Goal: Transaction & Acquisition: Obtain resource

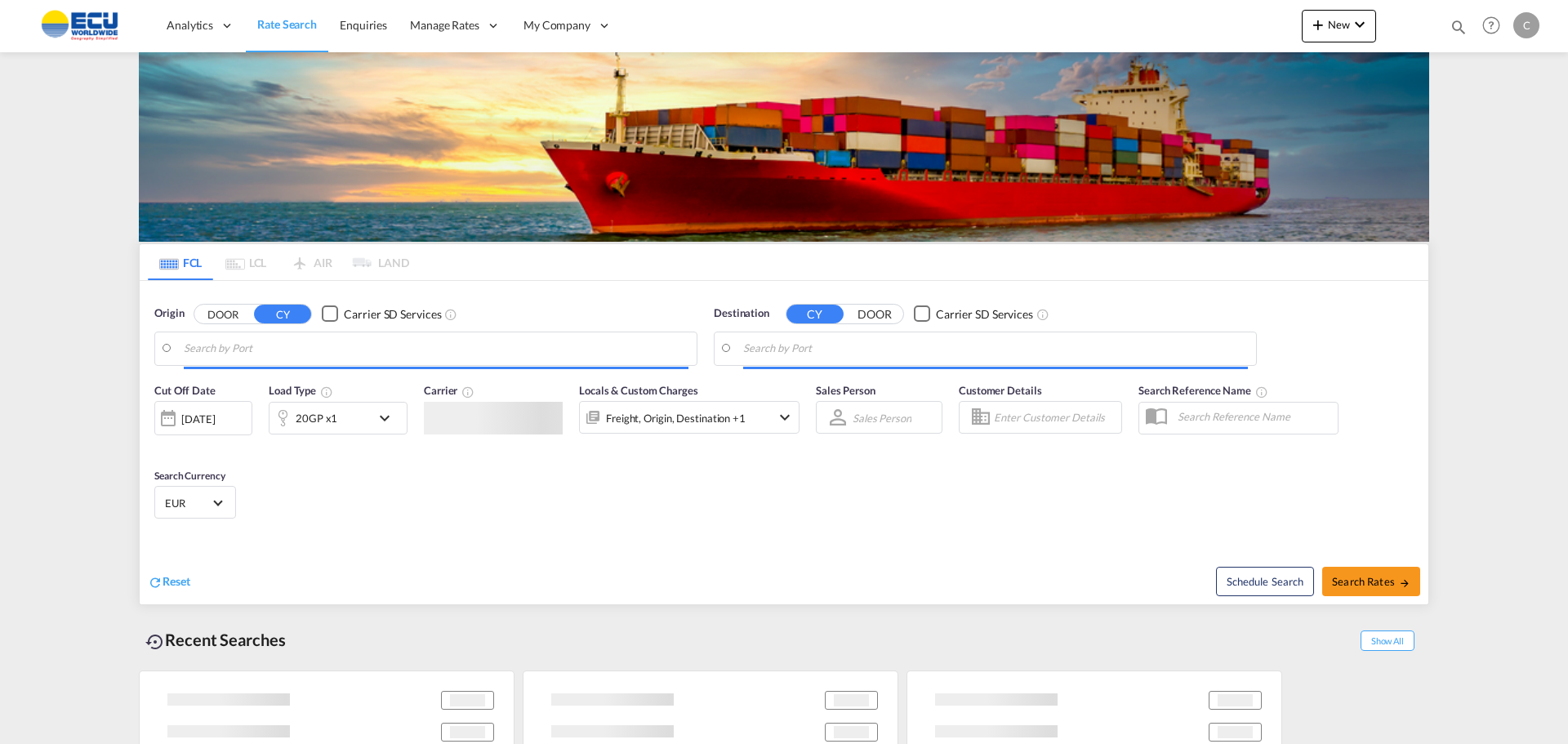
type input "[GEOGRAPHIC_DATA], BEANR"
type input "[GEOGRAPHIC_DATA], [GEOGRAPHIC_DATA], CAMTR"
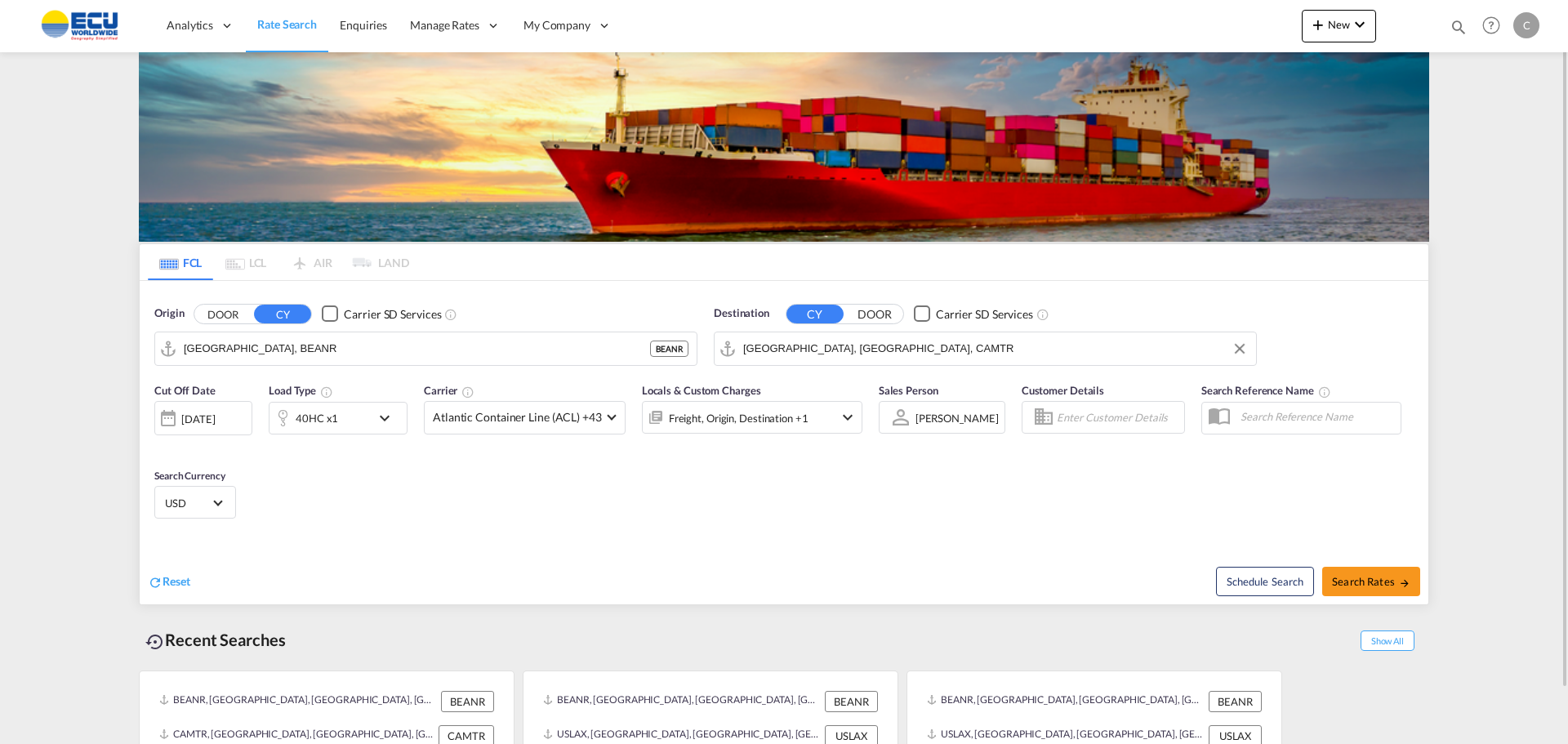
click at [871, 351] on input "[GEOGRAPHIC_DATA], [GEOGRAPHIC_DATA], CAMTR" at bounding box center [995, 349] width 505 height 25
click at [284, 350] on input "[GEOGRAPHIC_DATA], BEANR" at bounding box center [435, 349] width 505 height 25
click at [291, 349] on input "[GEOGRAPHIC_DATA], BEANR" at bounding box center [435, 349] width 505 height 25
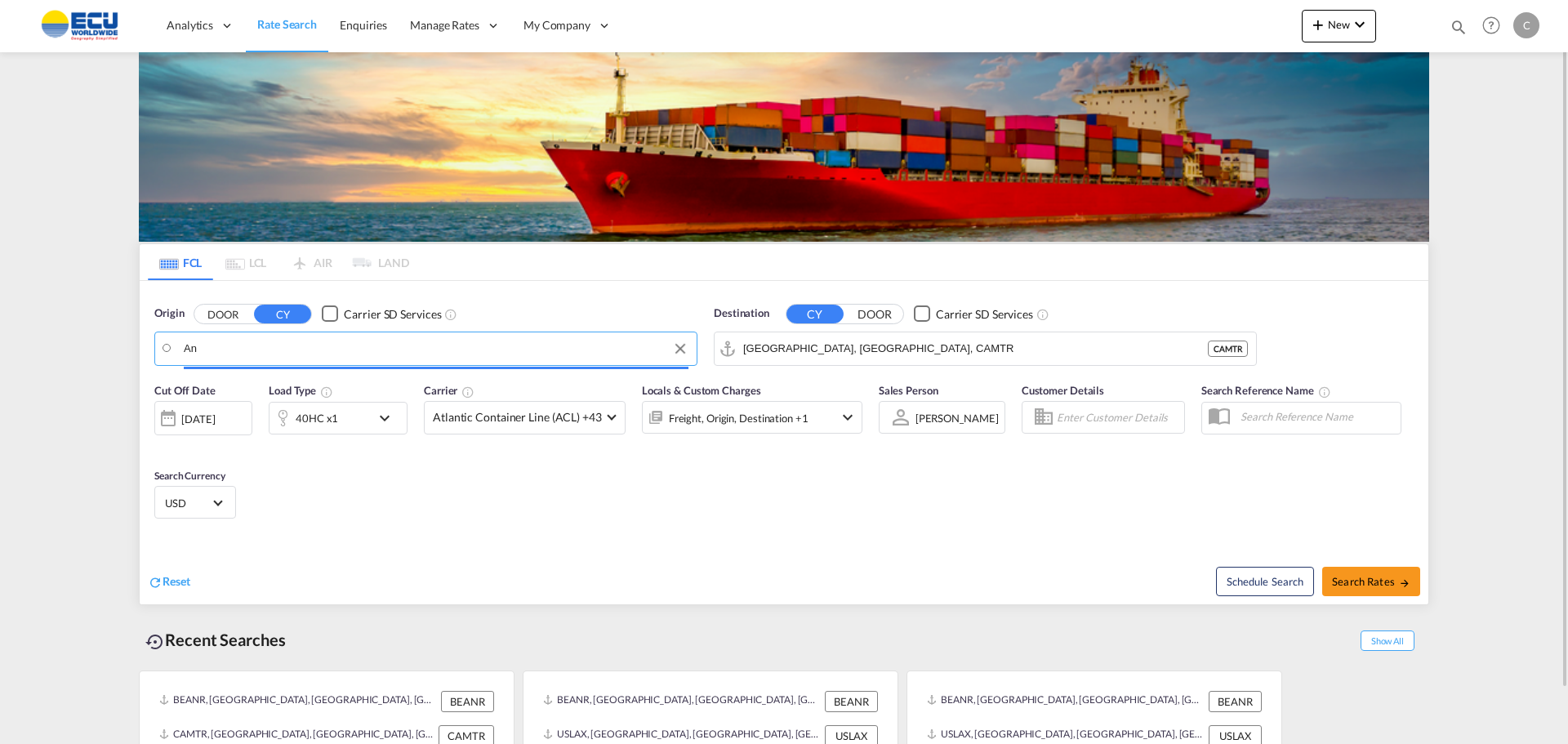
type input "A"
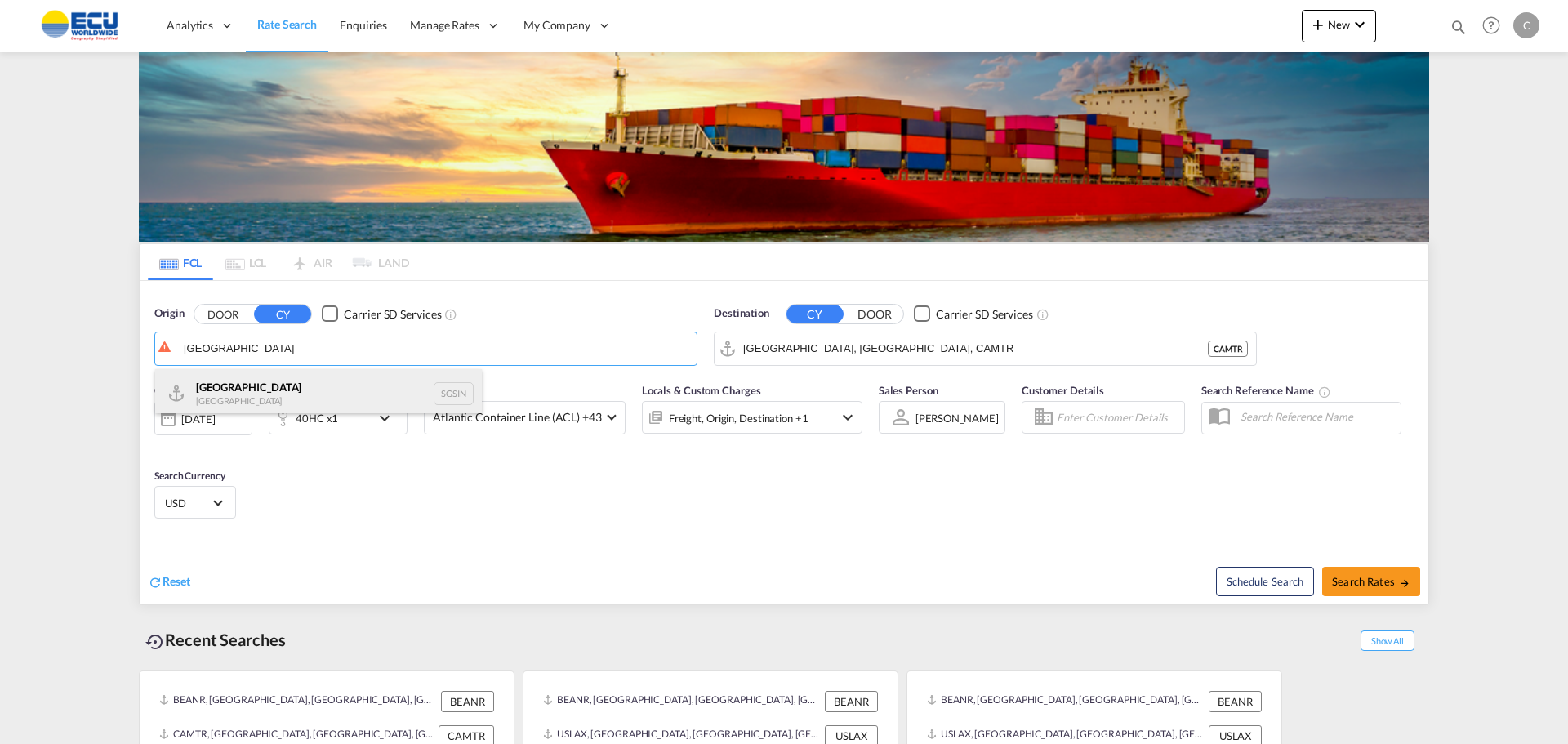
click at [211, 385] on div "Singapore Singapore SGSIN" at bounding box center [318, 393] width 326 height 49
type input "[GEOGRAPHIC_DATA], SGSIN"
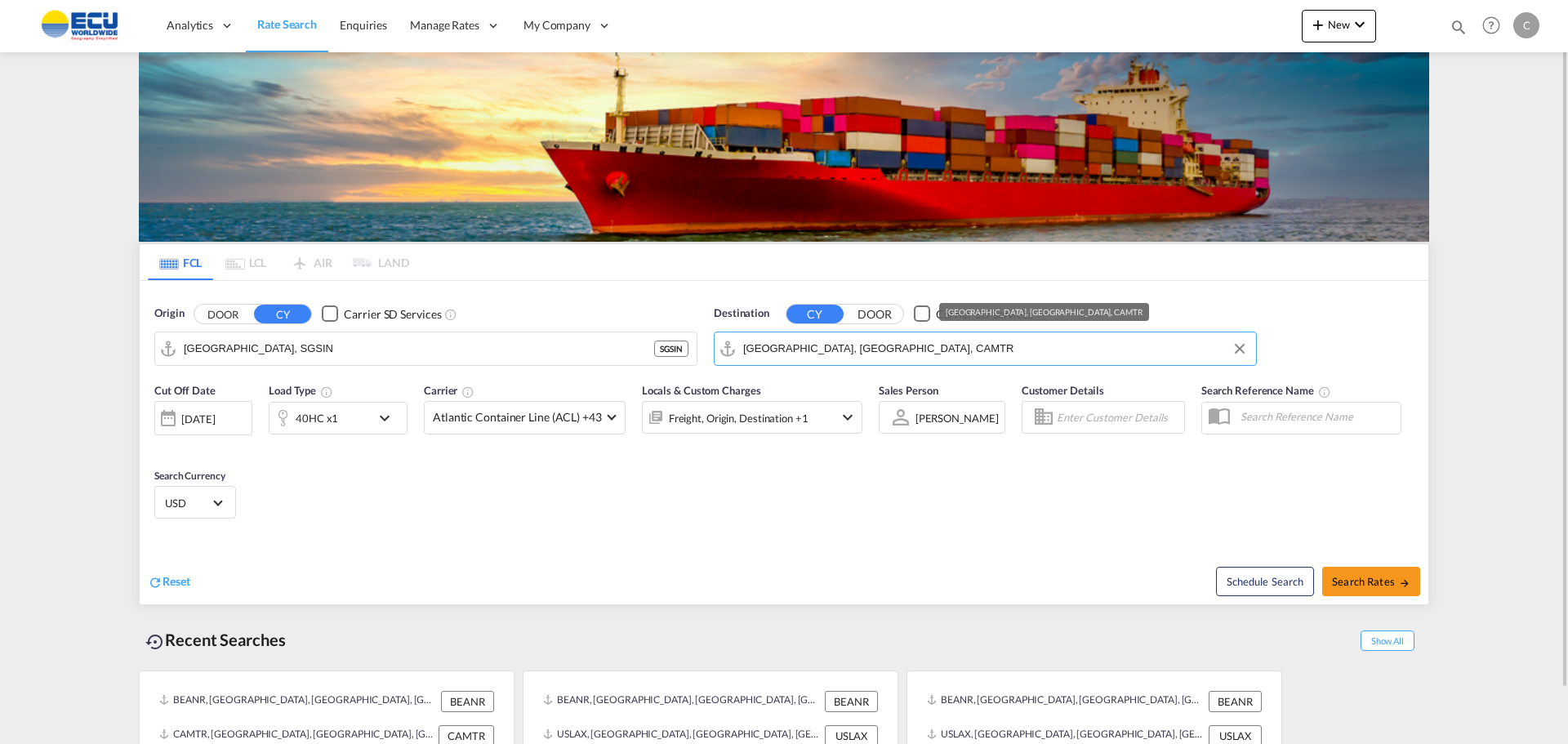
click at [856, 353] on input "[GEOGRAPHIC_DATA], [GEOGRAPHIC_DATA], CAMTR" at bounding box center [995, 349] width 505 height 25
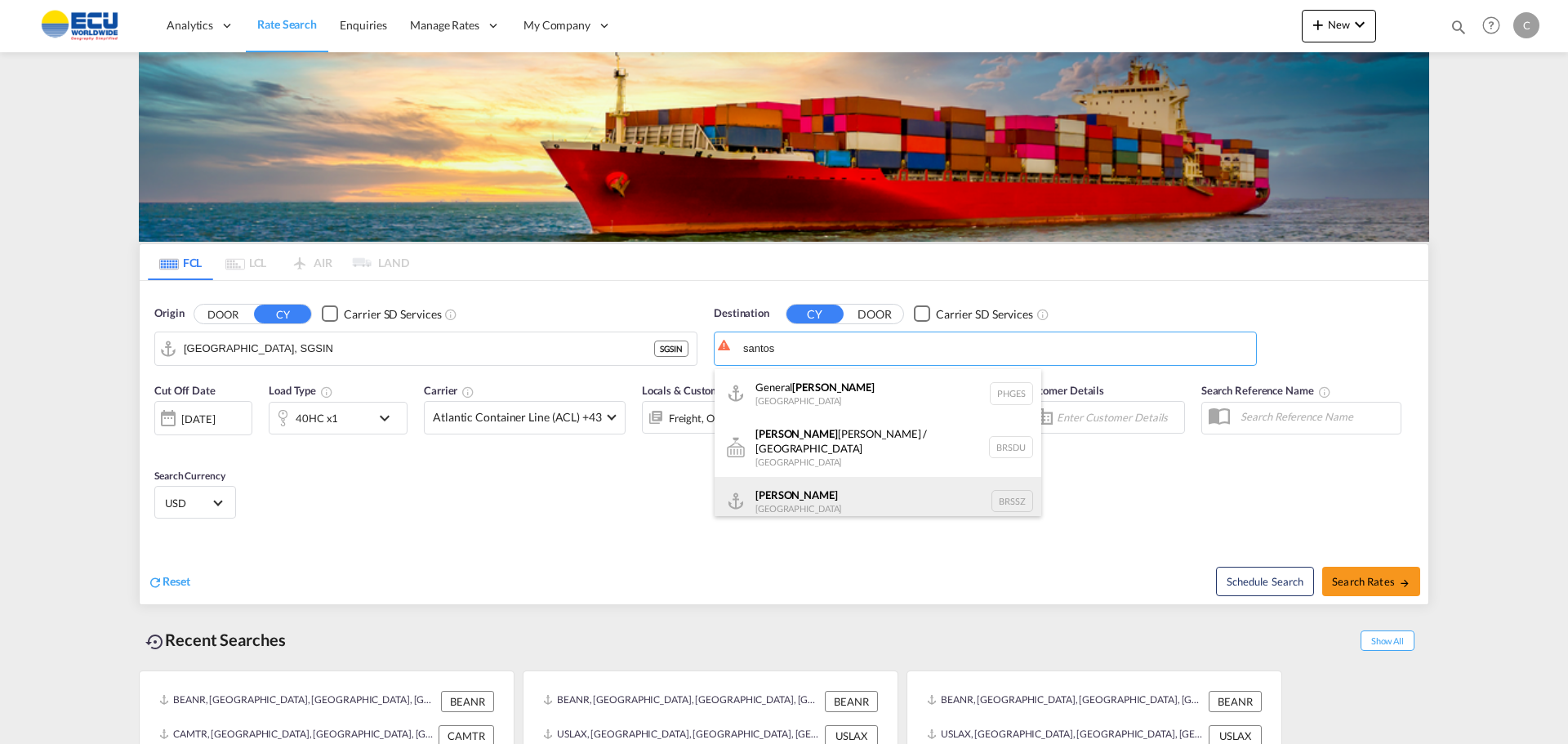
click at [772, 484] on div "[PERSON_NAME] [GEOGRAPHIC_DATA] BRSSZ" at bounding box center [878, 501] width 326 height 49
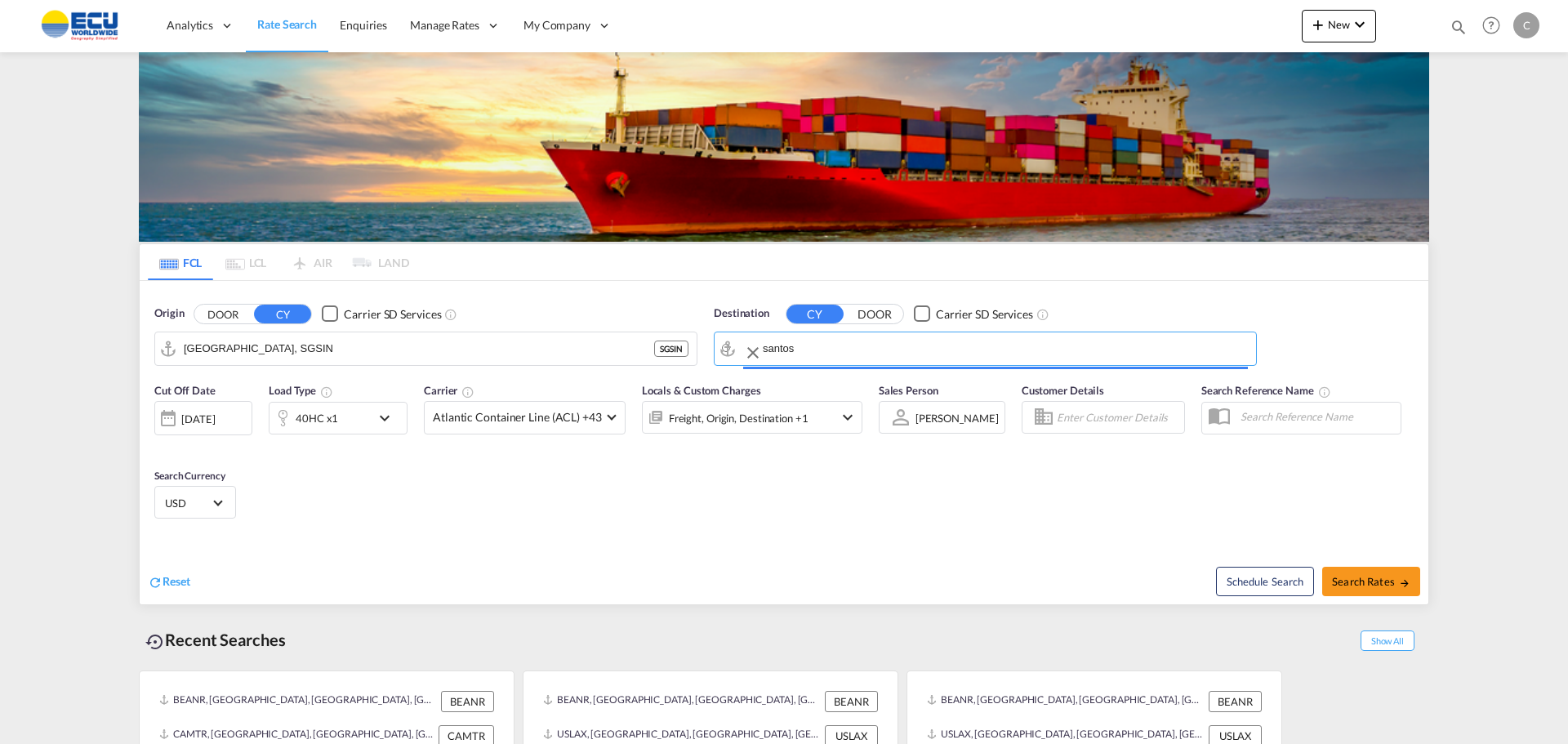
type input "Santos, BRSSZ"
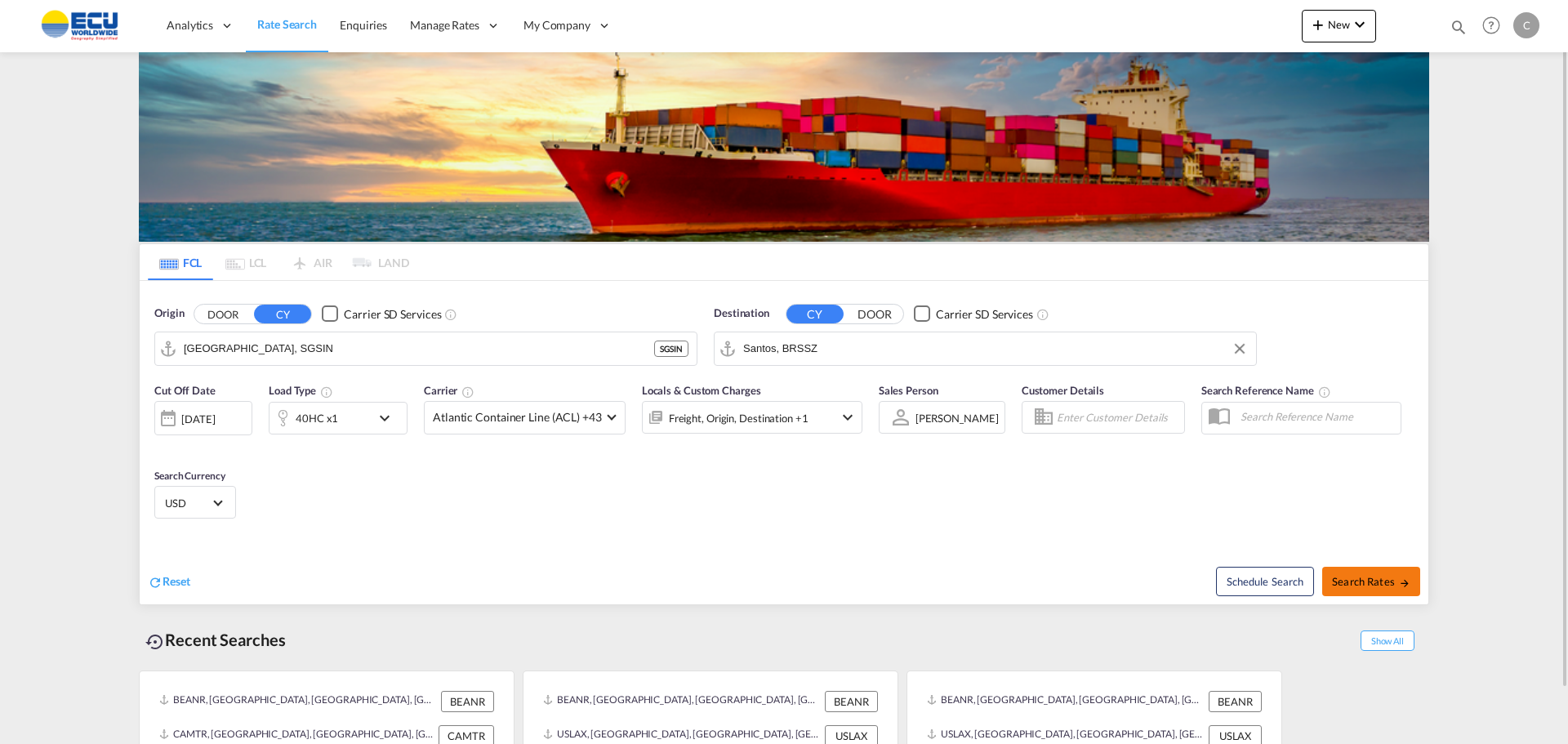
click at [1373, 587] on span "Search Rates" at bounding box center [1371, 581] width 78 height 13
type input "SGSIN to BRSSZ / [DATE]"
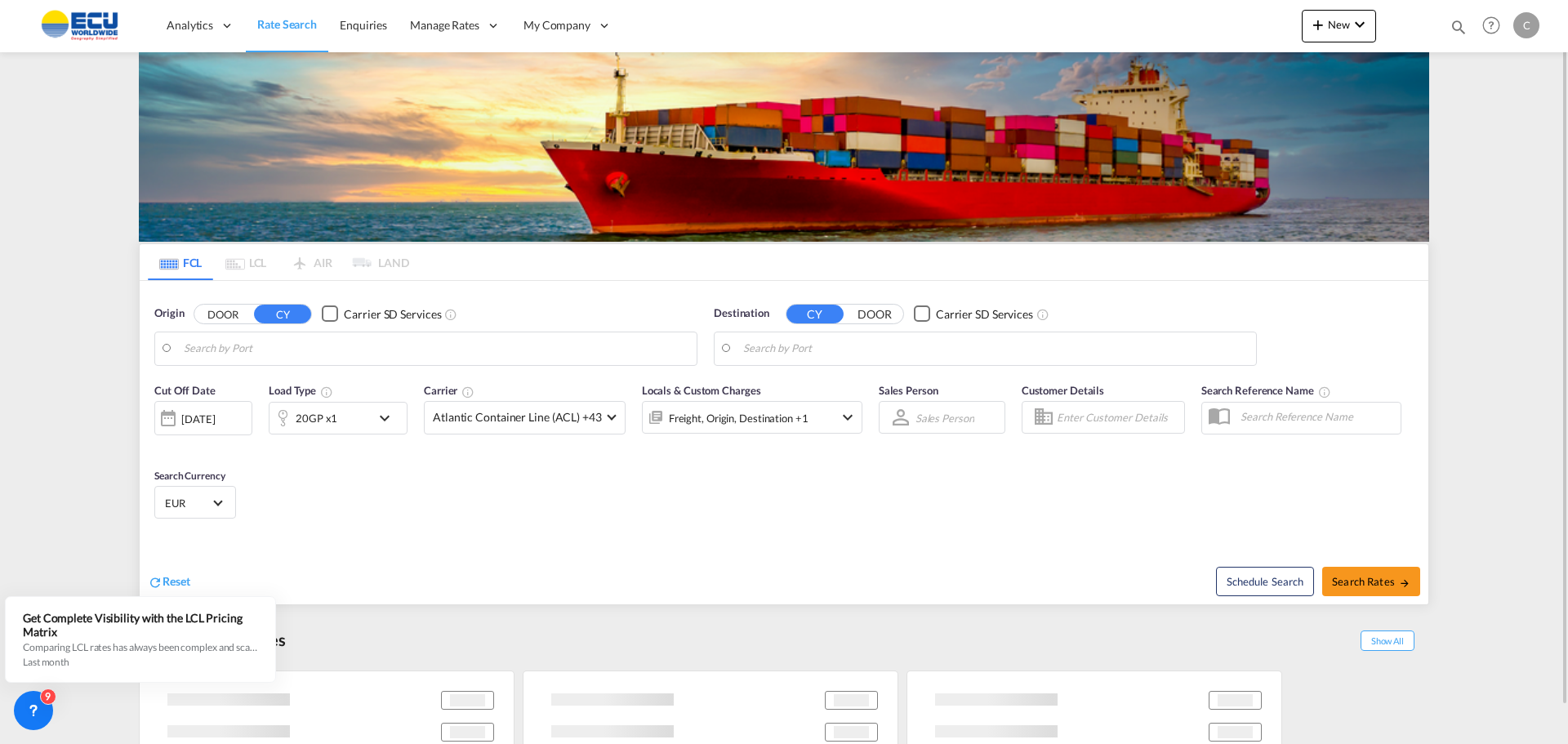
type input "[GEOGRAPHIC_DATA], SGSIN"
type input "Santos, BRSSZ"
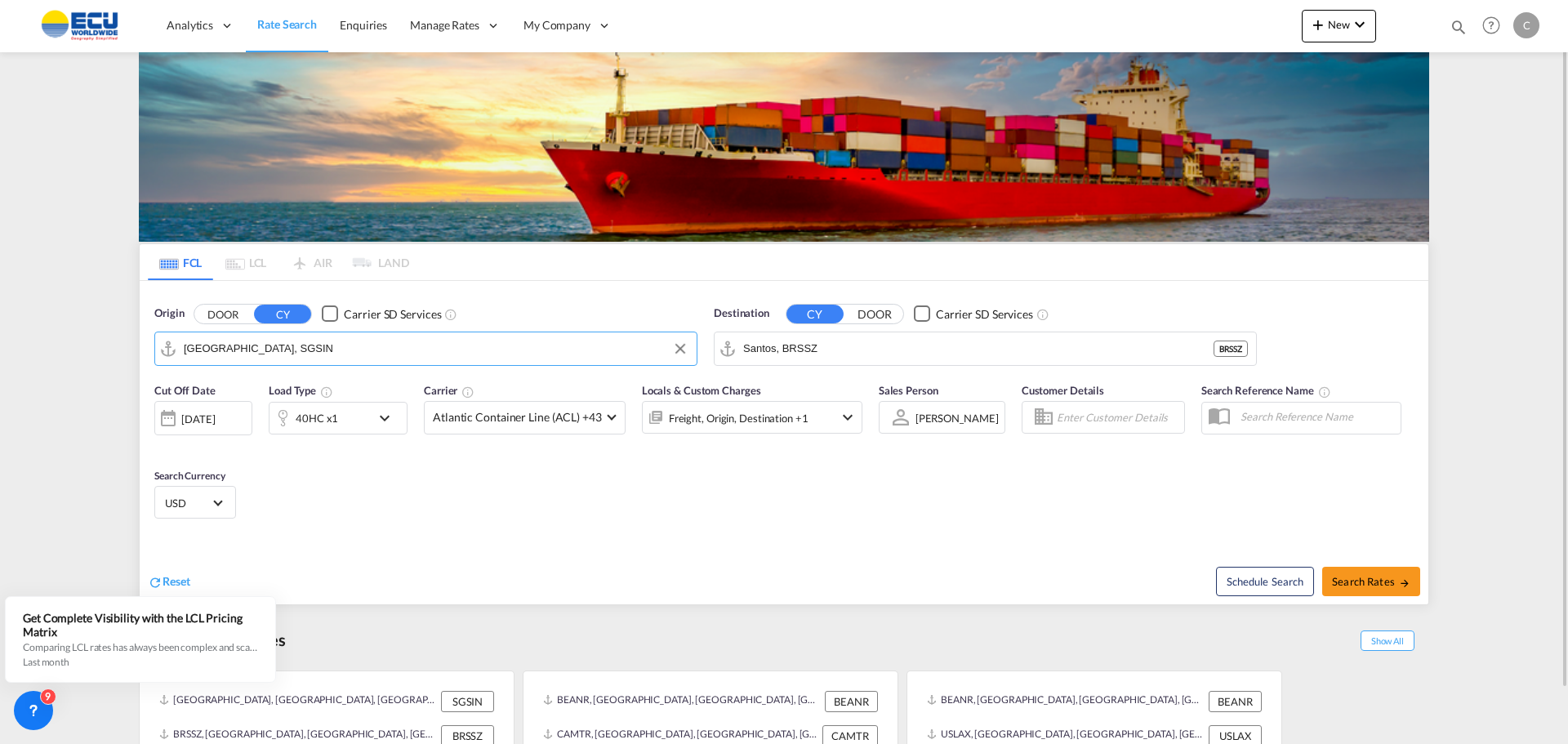
click at [294, 358] on input "[GEOGRAPHIC_DATA], SGSIN" at bounding box center [435, 349] width 505 height 25
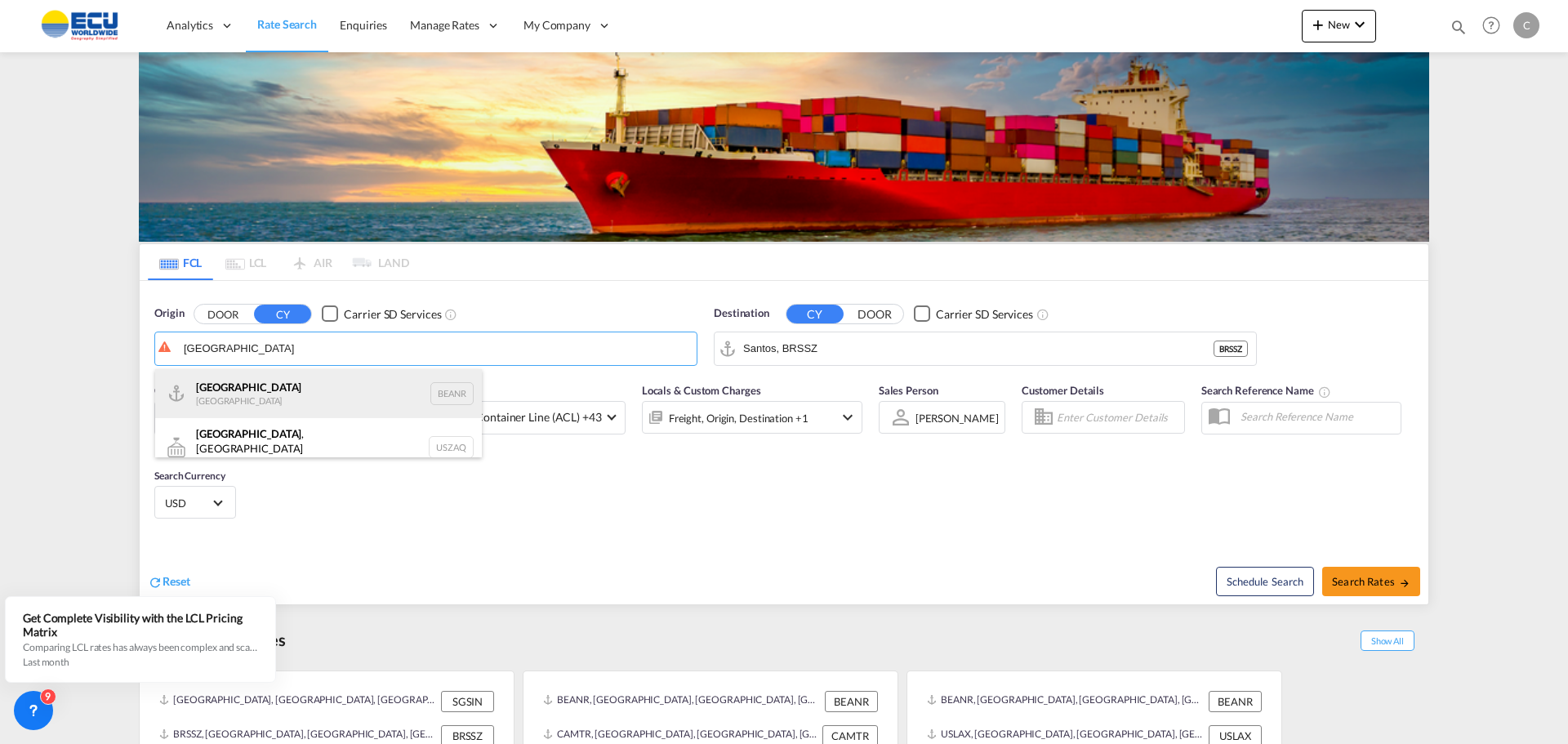
click at [211, 391] on div "Antwerp [GEOGRAPHIC_DATA] BEANR" at bounding box center [318, 393] width 326 height 49
type input "[GEOGRAPHIC_DATA], BEANR"
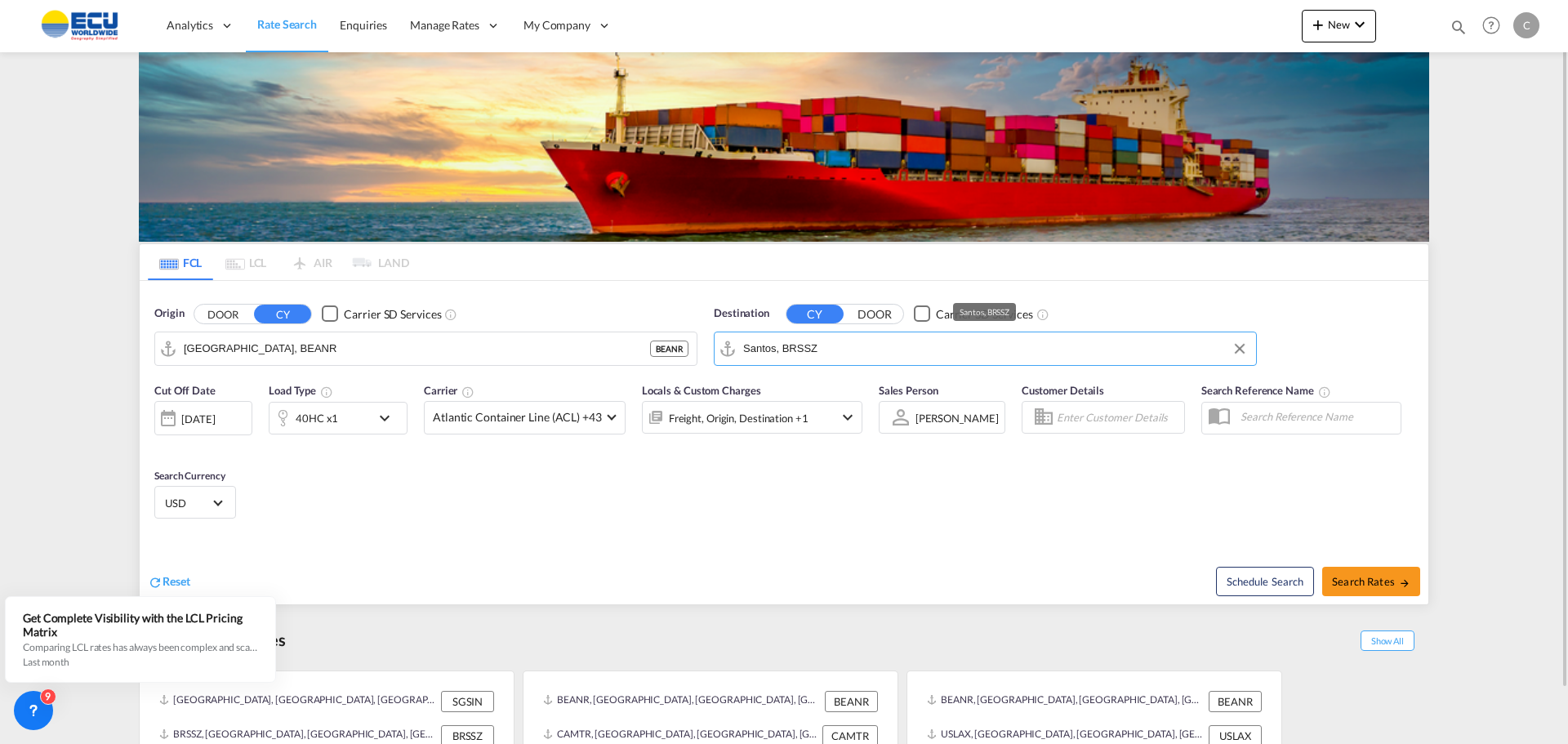
click at [826, 350] on input "Santos, BRSSZ" at bounding box center [995, 349] width 505 height 25
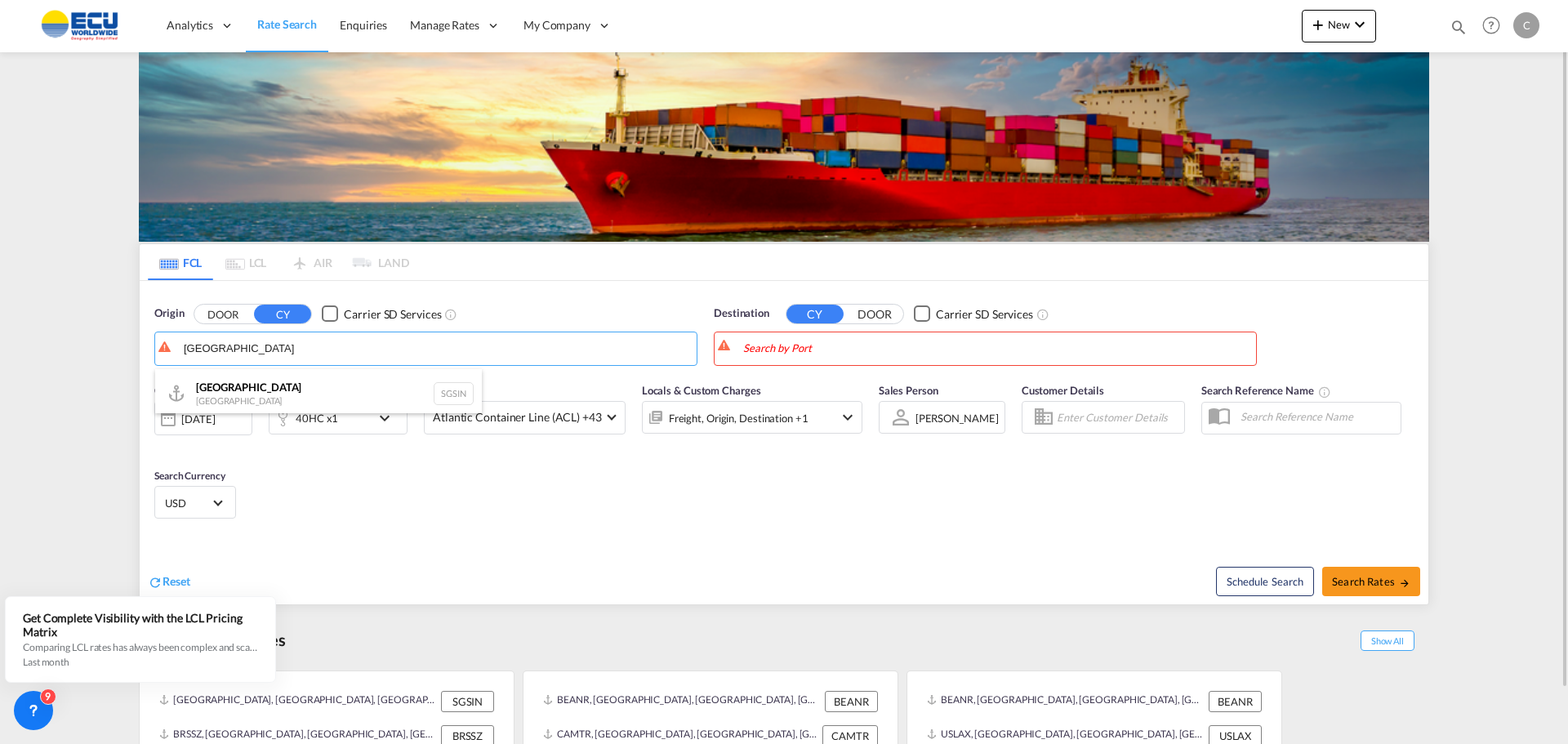
drag, startPoint x: 216, startPoint y: 387, endPoint x: 212, endPoint y: 376, distance: 11.7
click at [216, 386] on div "Singapore Singapore SGSIN" at bounding box center [318, 393] width 326 height 49
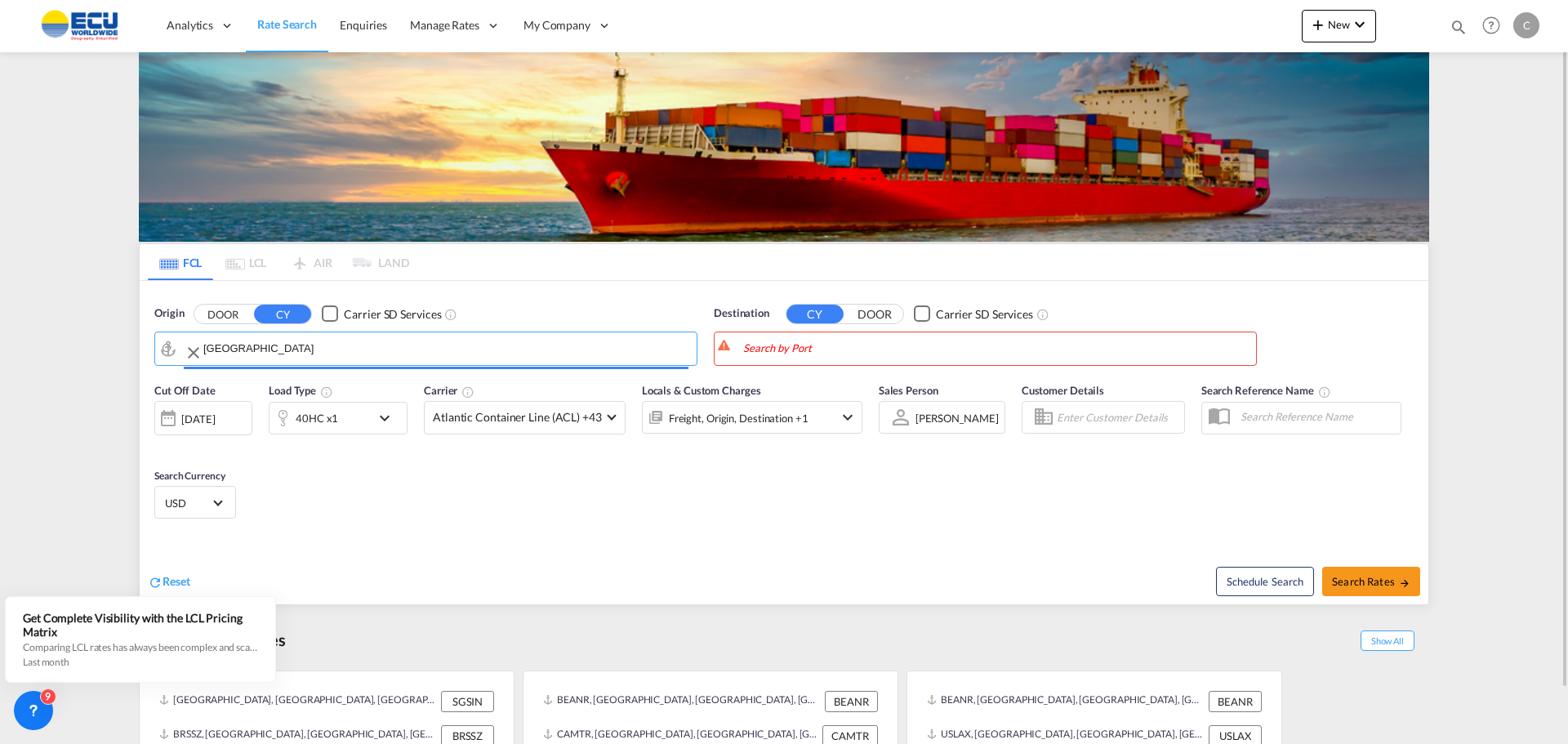
type input "[GEOGRAPHIC_DATA], SGSIN"
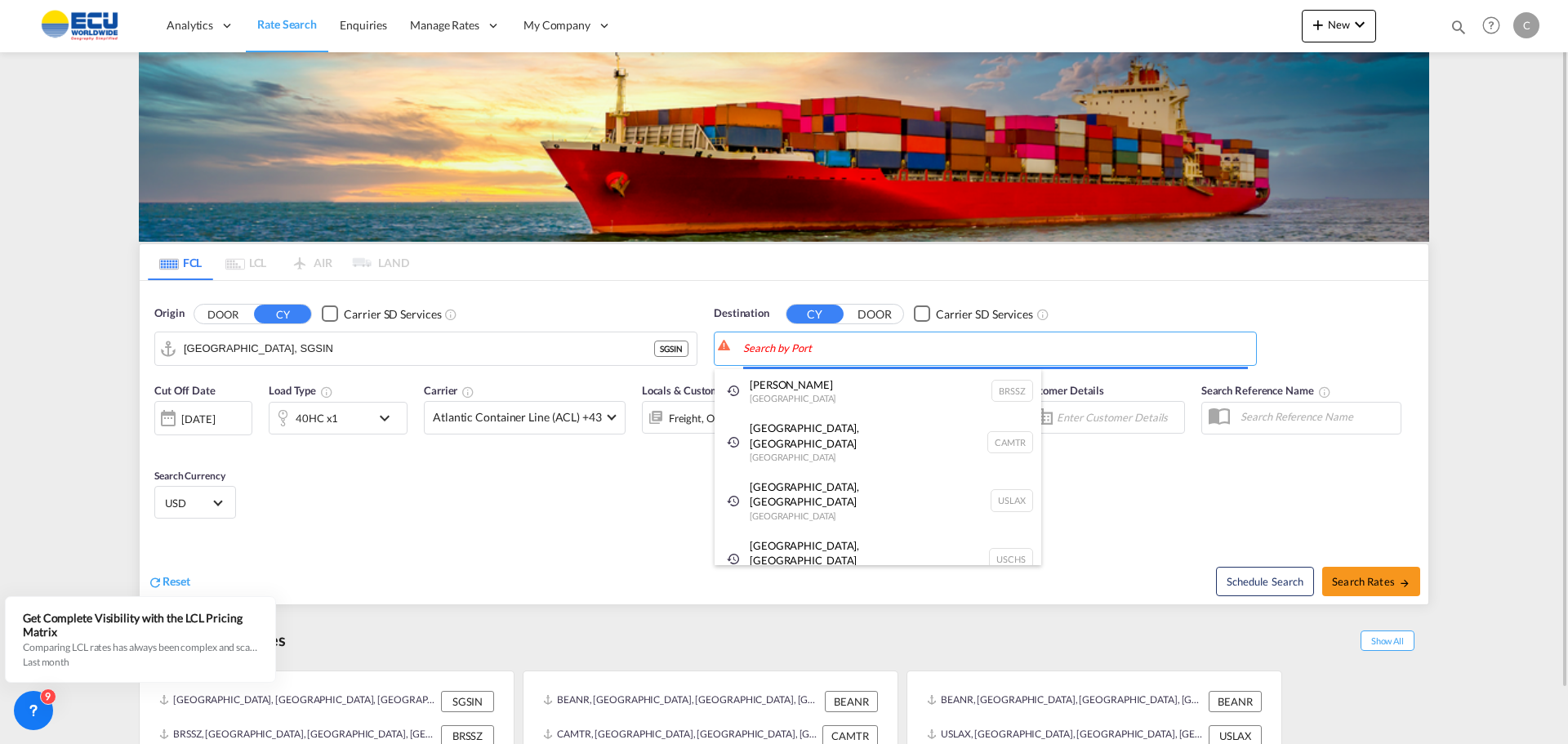
click at [753, 345] on body "Analytics Reports Dashboard Rate Search Enquiries Manage Rates Contract Rates" at bounding box center [784, 372] width 1568 height 744
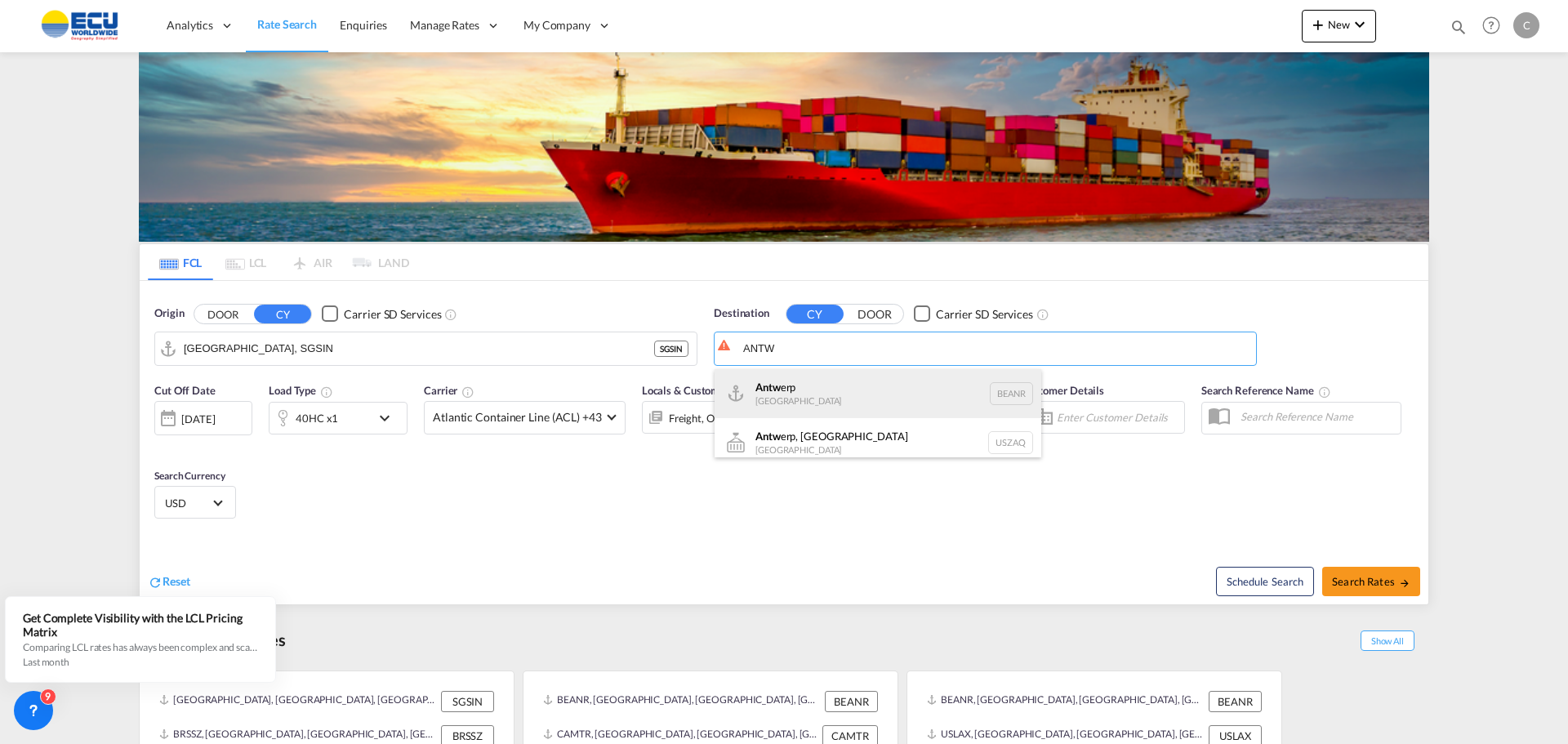
click at [771, 390] on div "Antw erp [GEOGRAPHIC_DATA] BEANR" at bounding box center [878, 393] width 326 height 49
type input "[GEOGRAPHIC_DATA], BEANR"
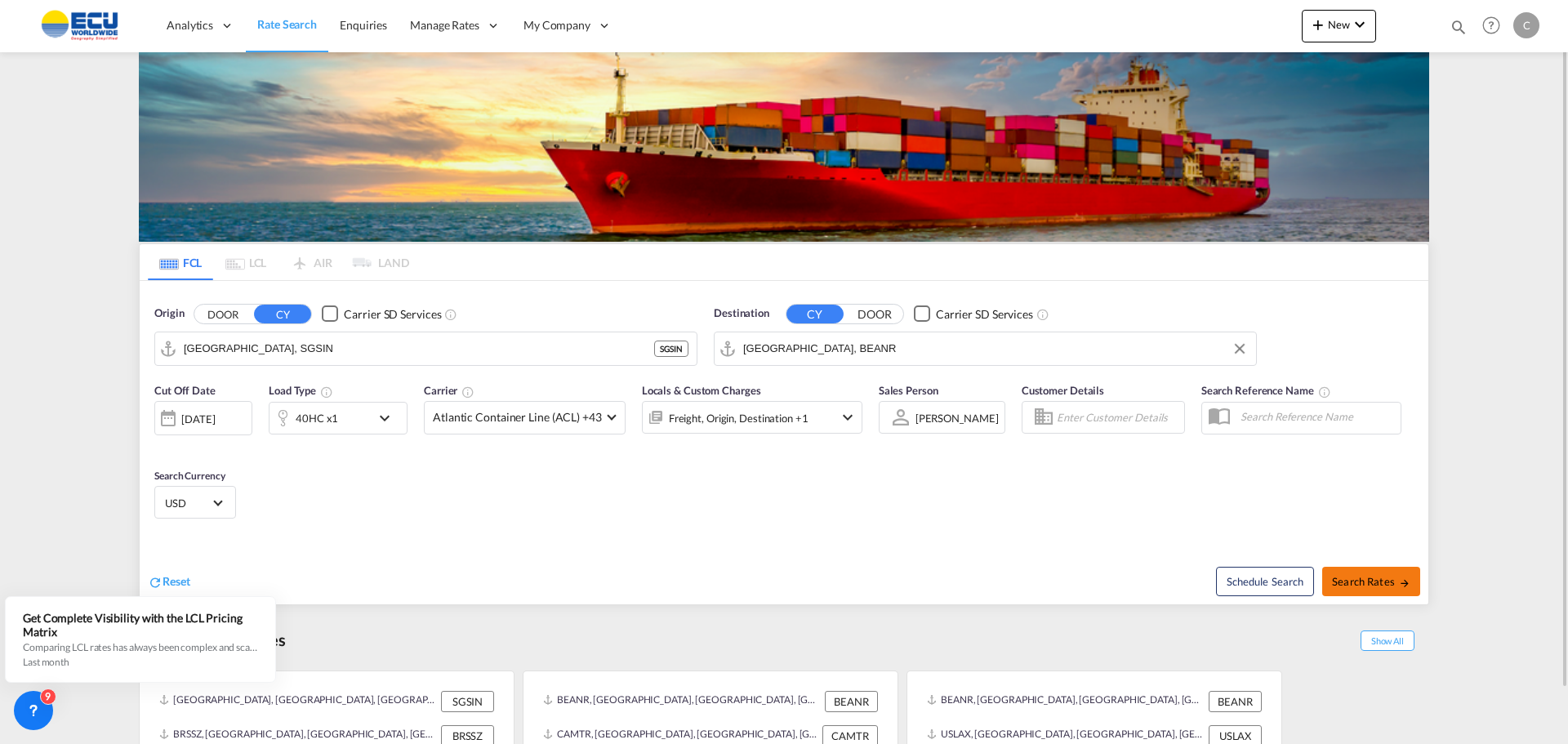
click at [1350, 576] on span "Search Rates" at bounding box center [1371, 581] width 78 height 13
type input "SGSIN to BEANR / [DATE]"
